Goal: Task Accomplishment & Management: Manage account settings

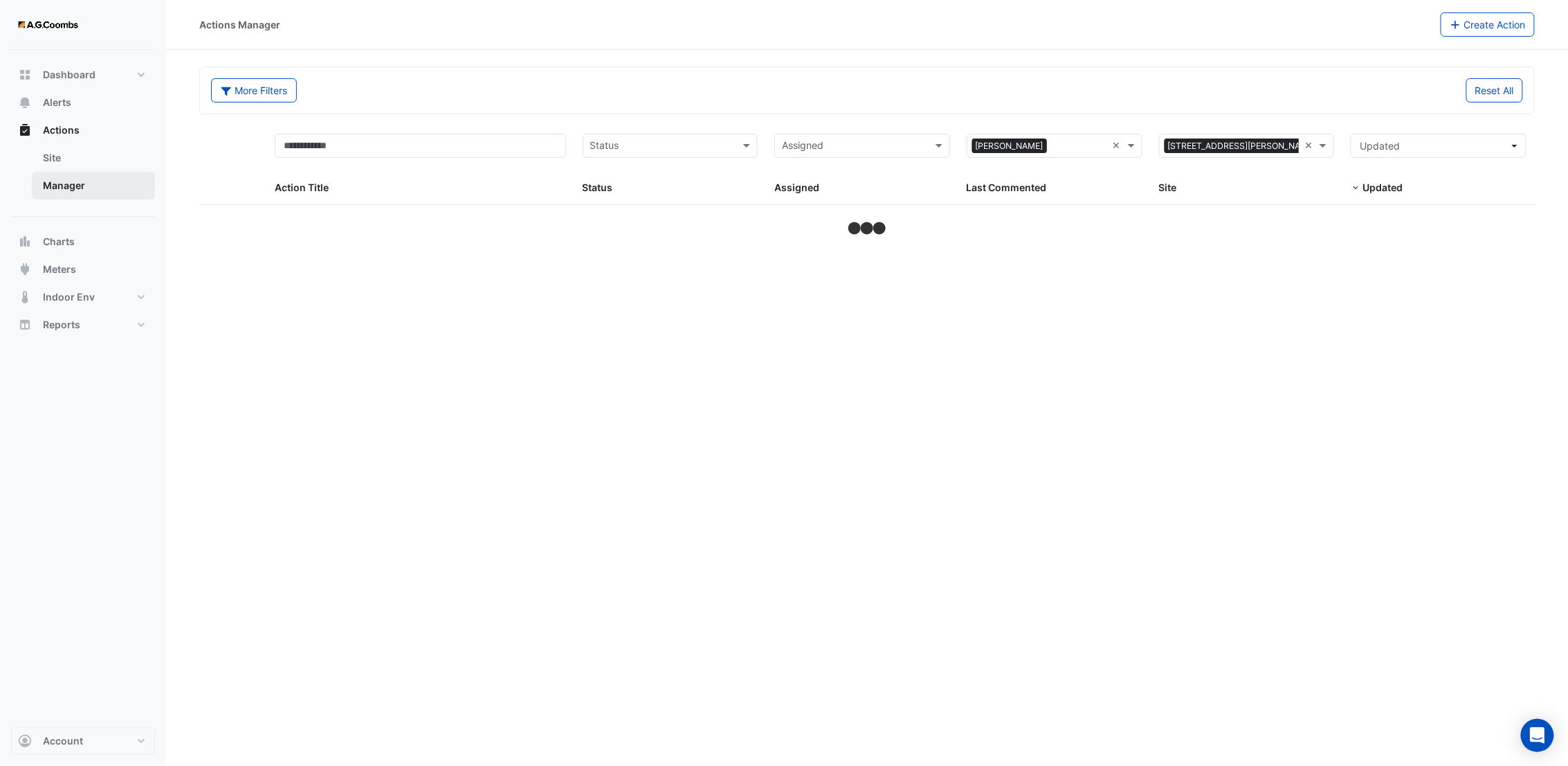
select select "**"
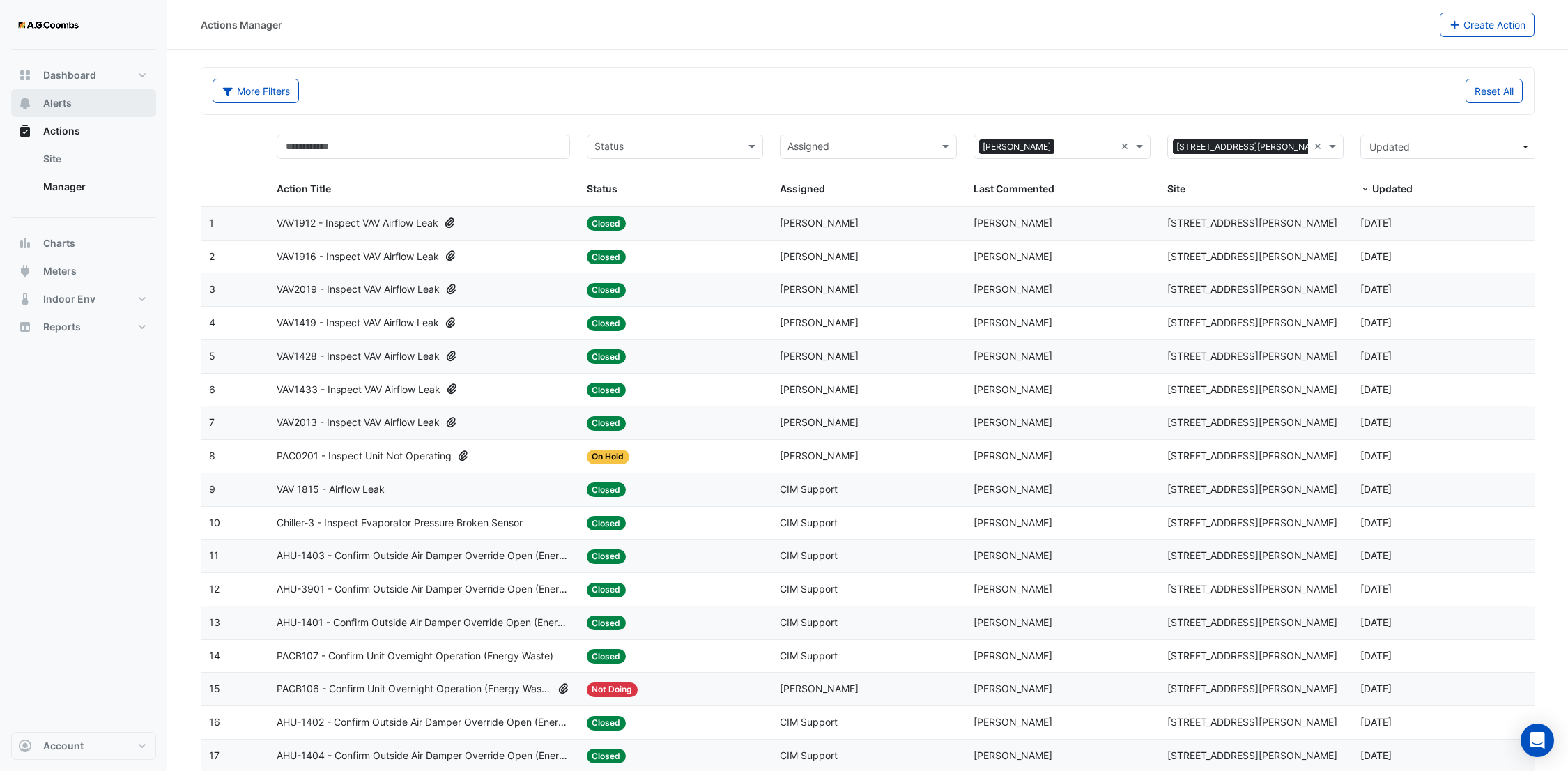
click at [60, 101] on span "Alerts" at bounding box center [57, 103] width 28 height 14
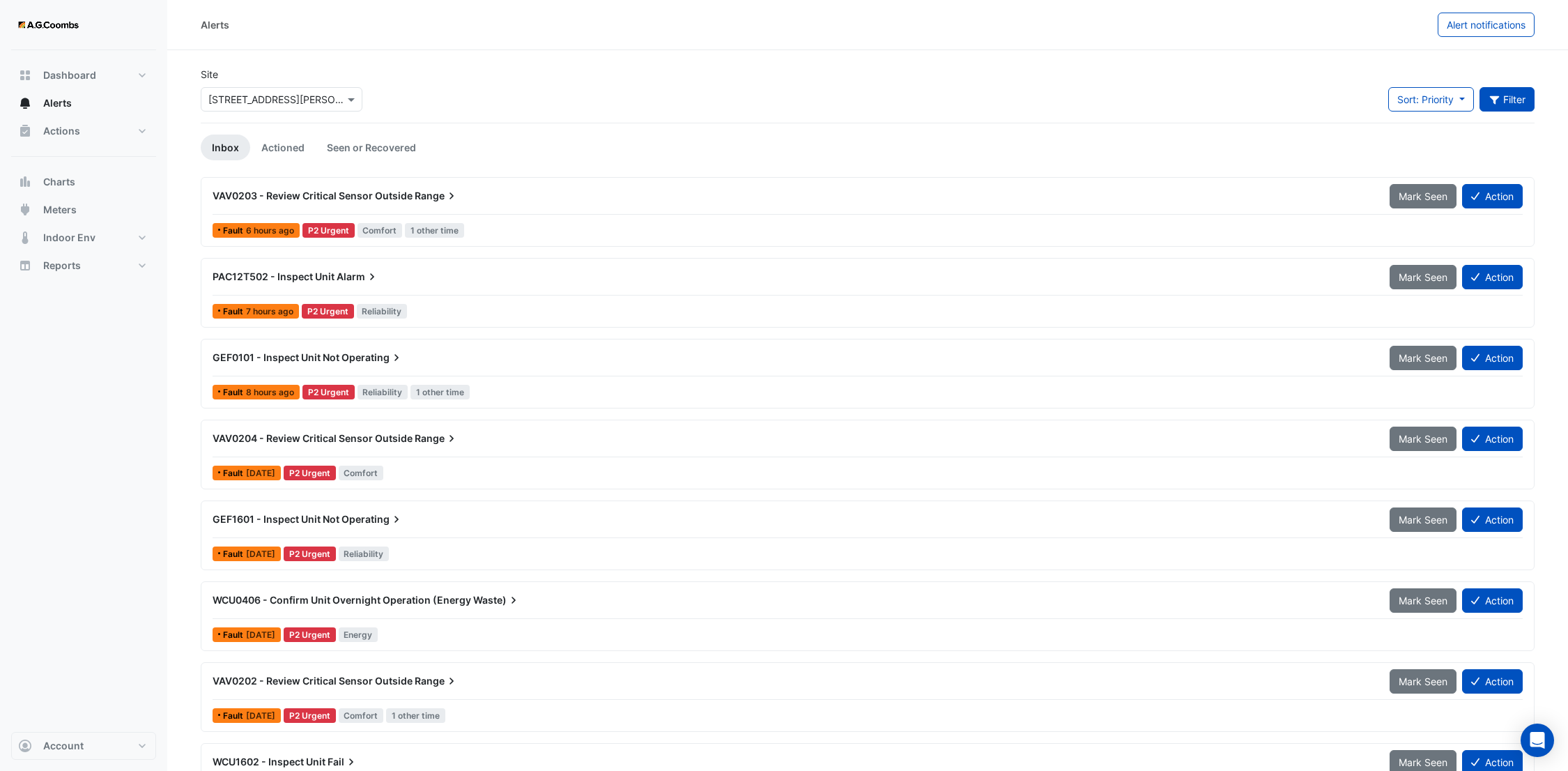
click at [1524, 95] on button "Filter" at bounding box center [1507, 99] width 56 height 24
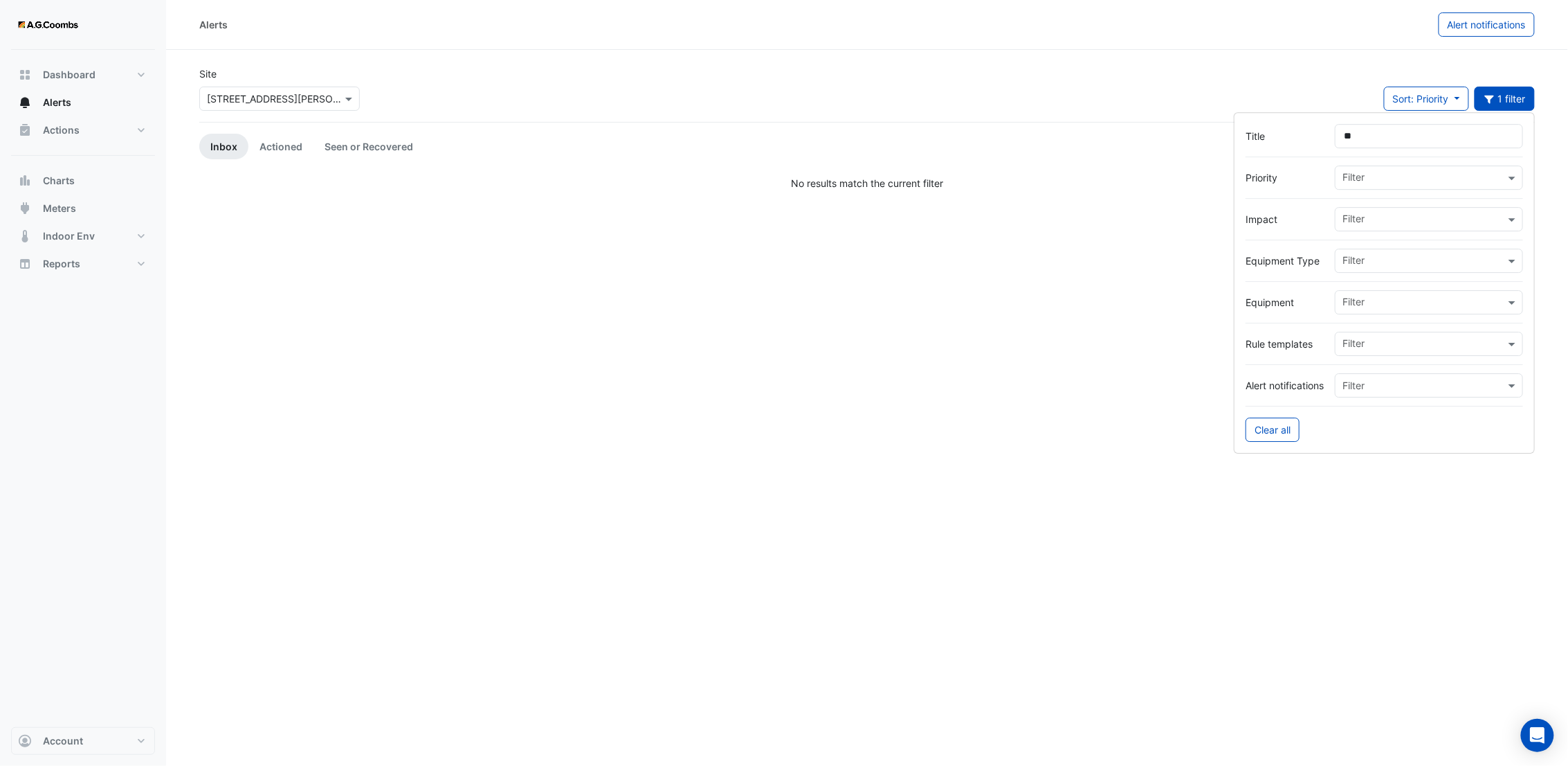
type input "*"
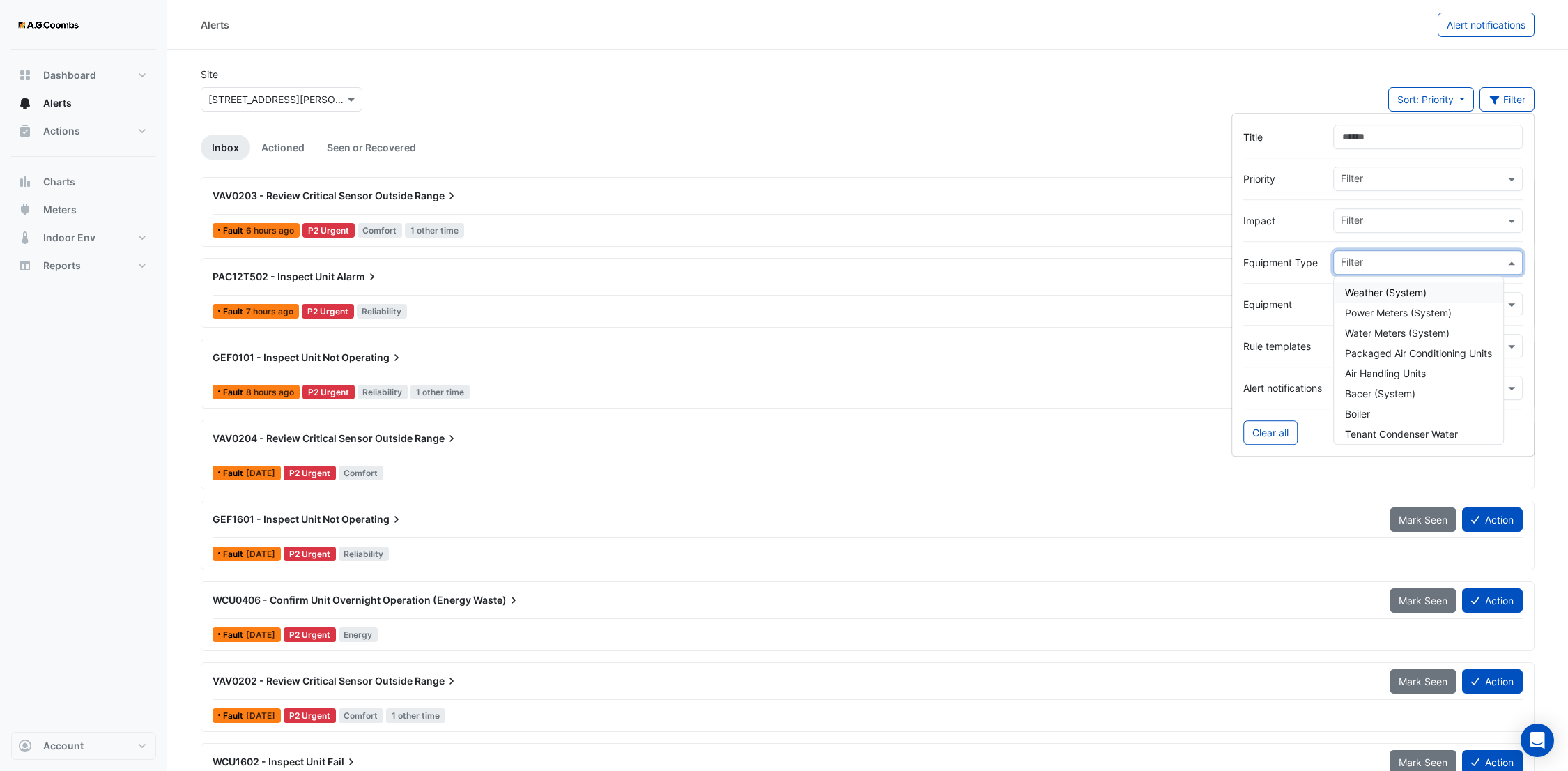
click at [1364, 258] on input "text" at bounding box center [1422, 263] width 163 height 15
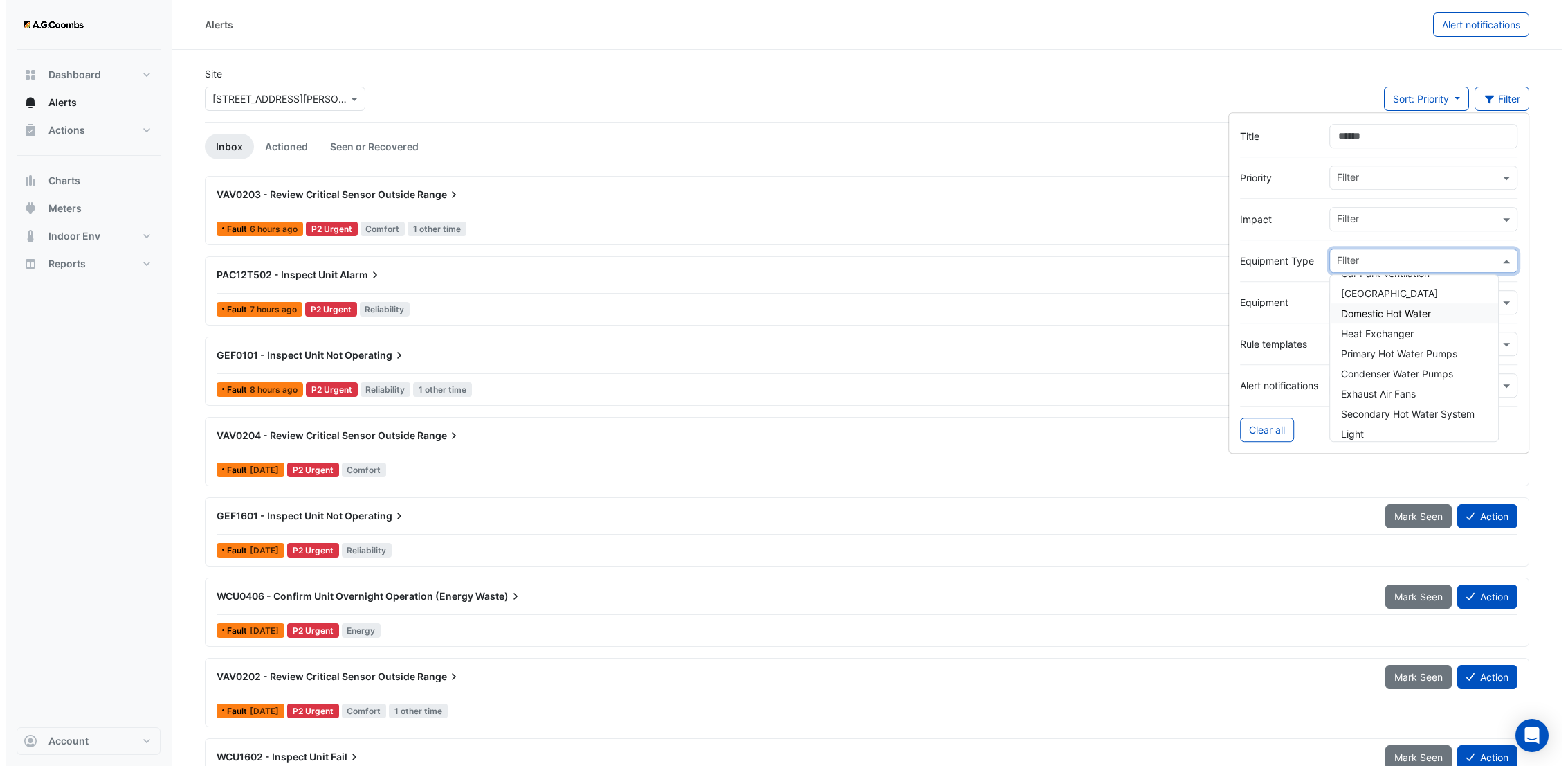
scroll to position [346, 0]
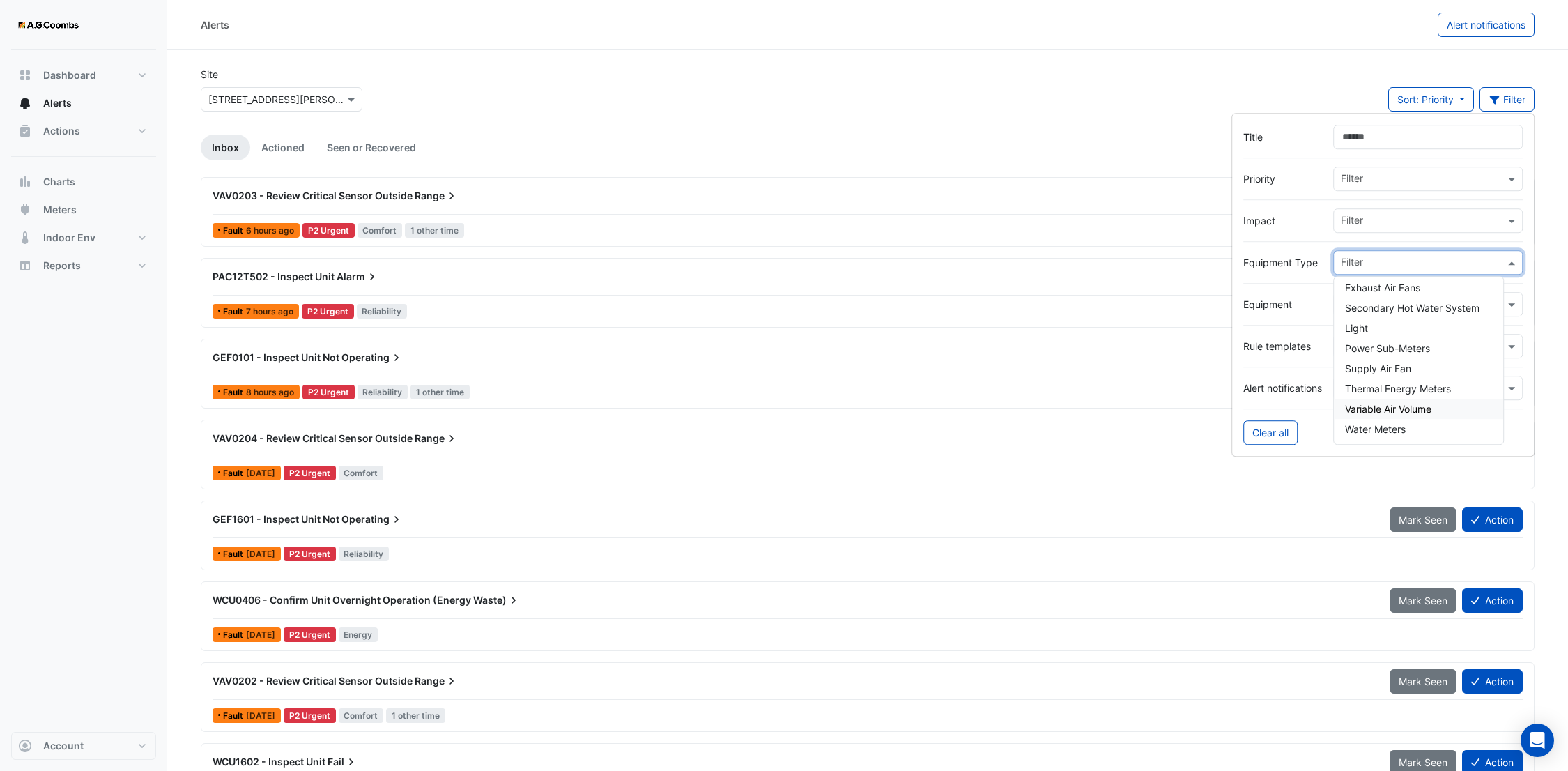
click at [1384, 408] on span "Variable Air Volume" at bounding box center [1388, 409] width 86 height 12
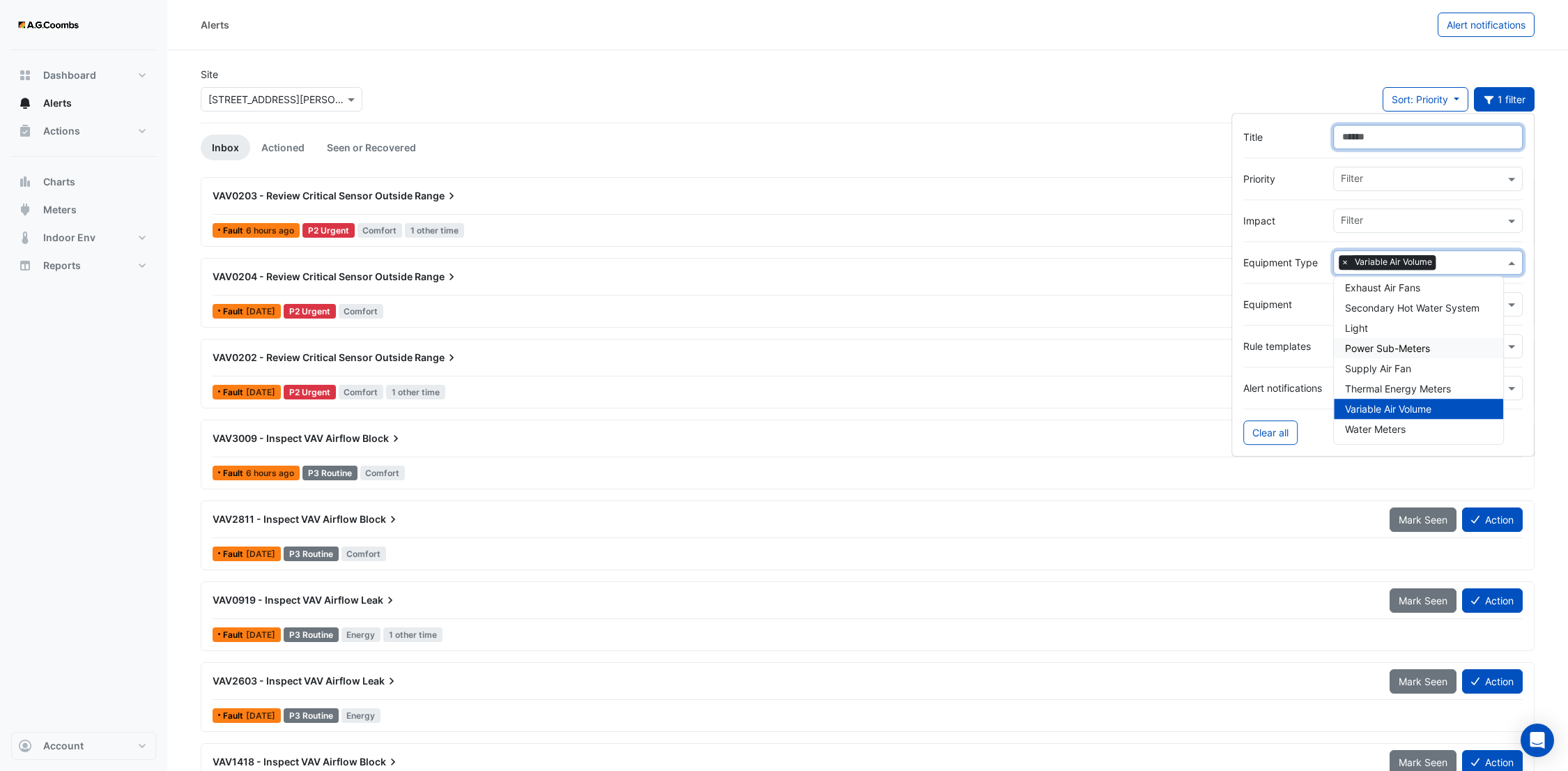
click at [1348, 139] on input "Title" at bounding box center [1428, 136] width 190 height 24
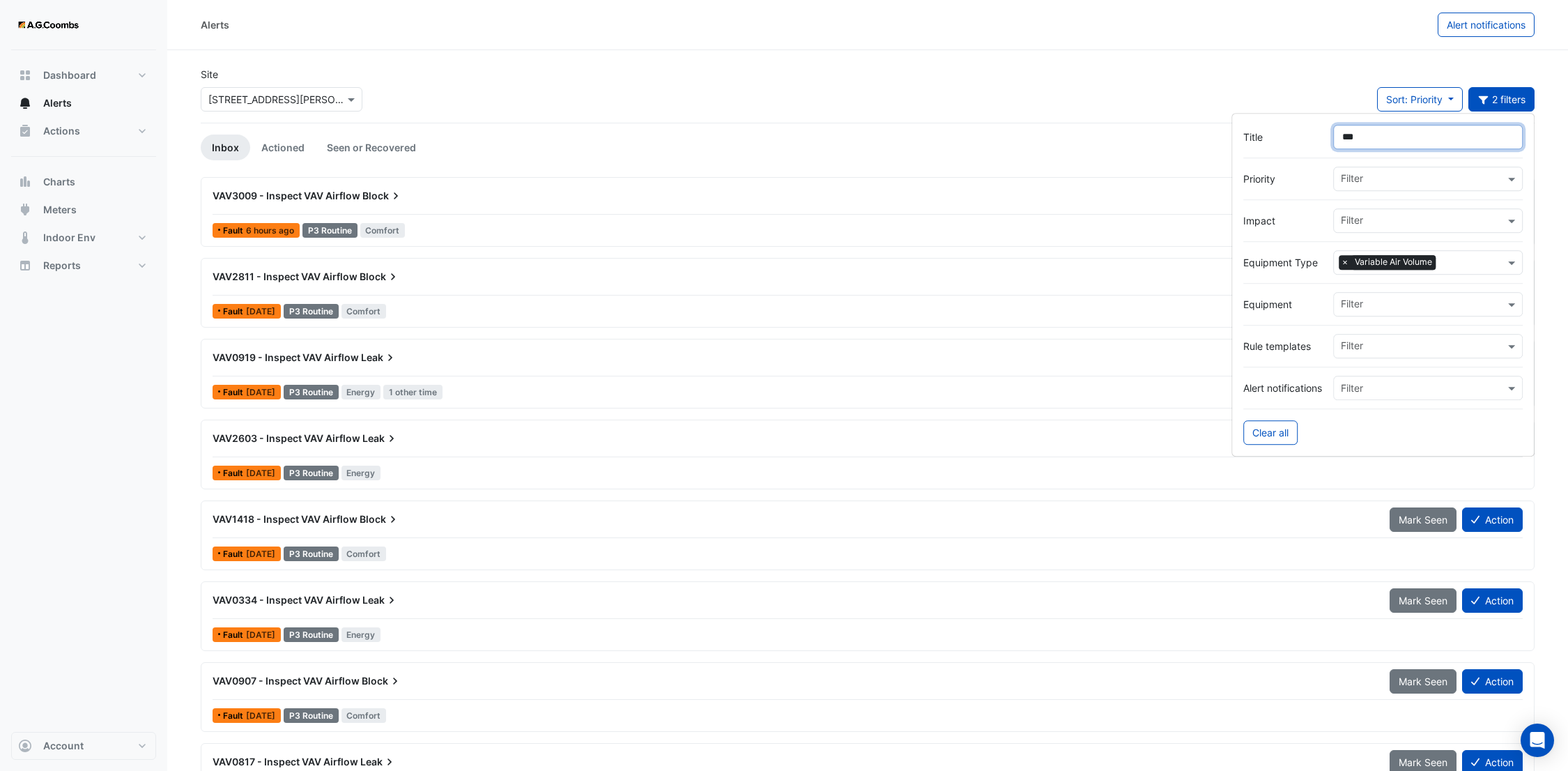
type input "***"
click at [348, 193] on span "VAV3009 - Inspect VAV Airflow" at bounding box center [286, 196] width 148 height 12
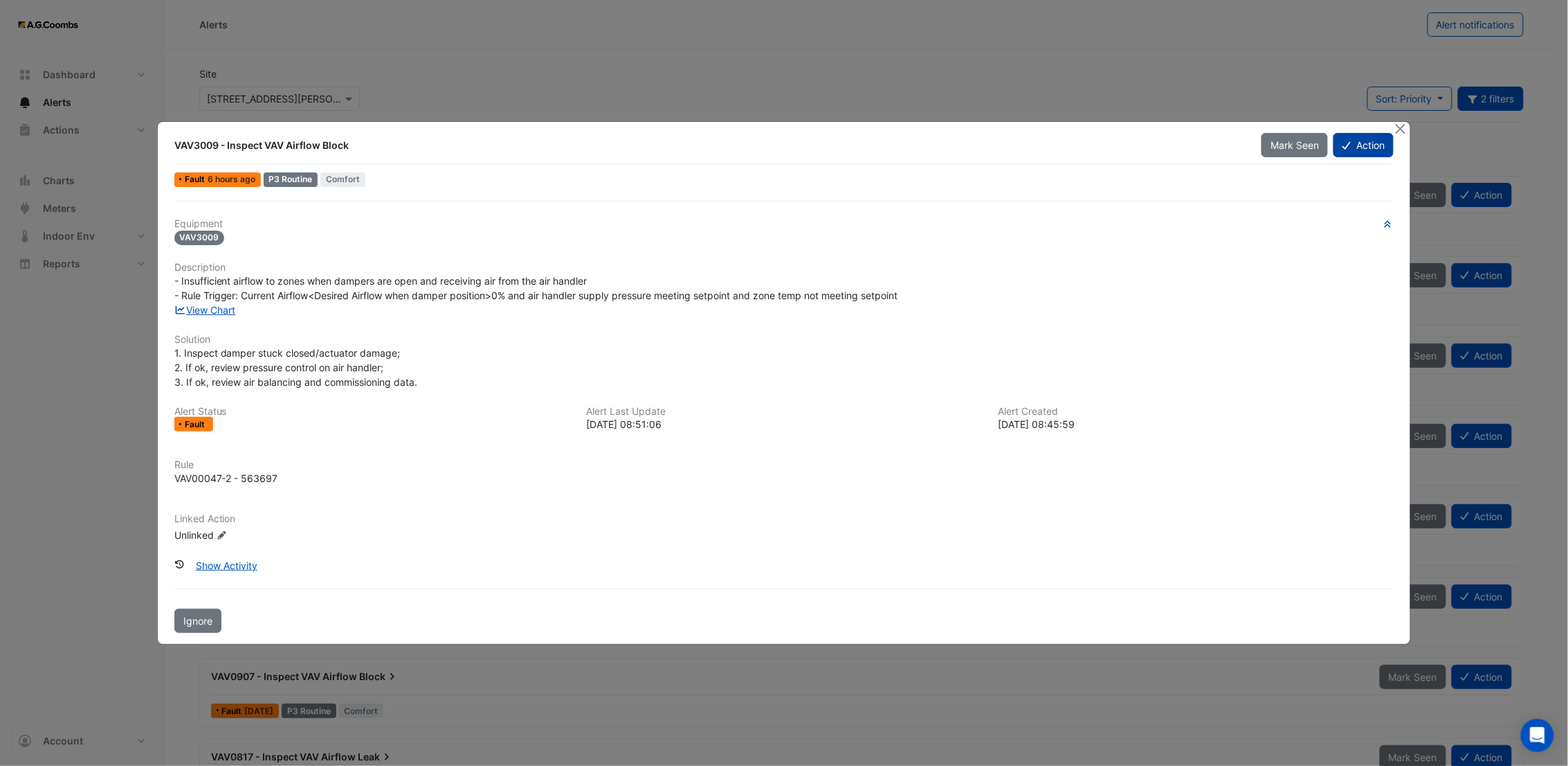
click at [1354, 147] on button "Action" at bounding box center [1363, 145] width 60 height 24
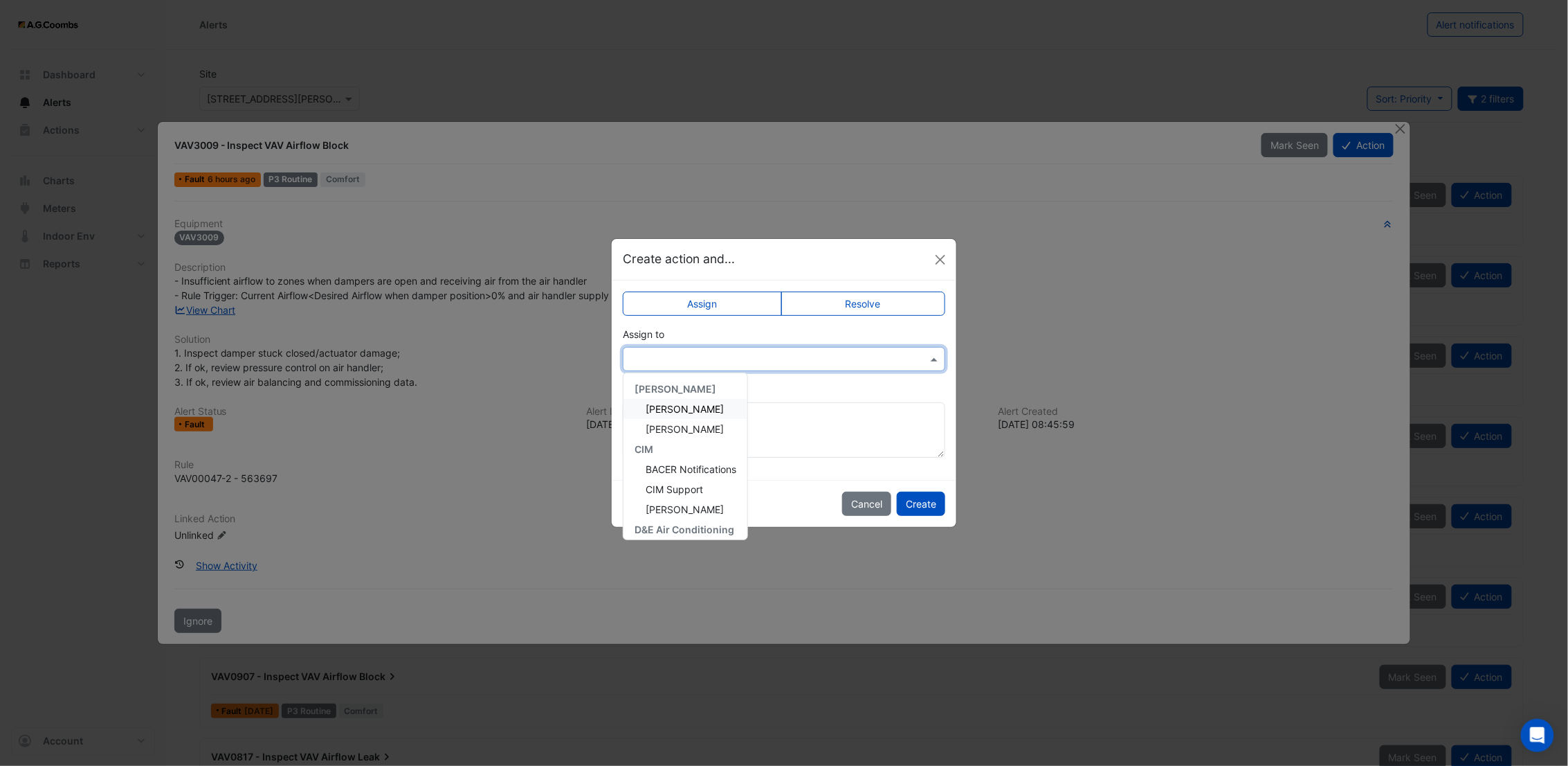
click at [710, 355] on input "text" at bounding box center [770, 359] width 280 height 15
click at [883, 502] on button "Cancel" at bounding box center [867, 504] width 50 height 24
